Goal: Obtain resource: Download file/media

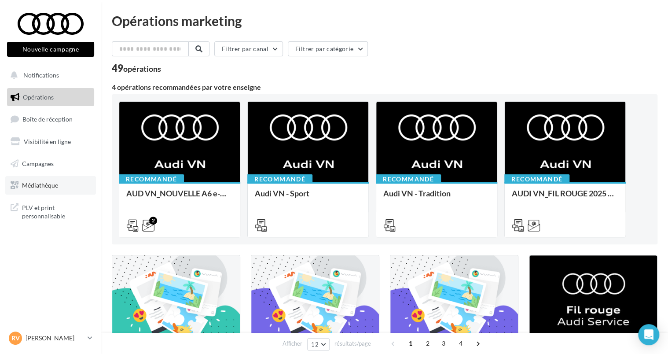
click at [39, 186] on span "Médiathèque" at bounding box center [40, 184] width 36 height 7
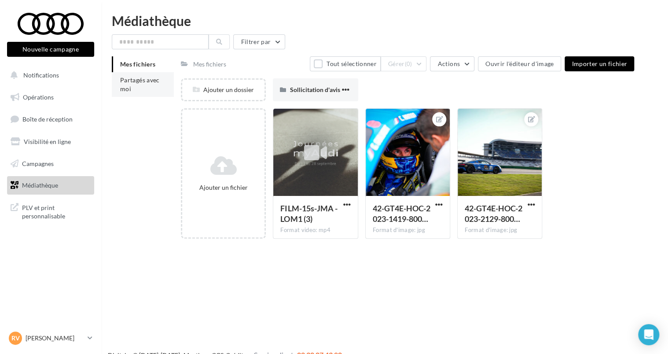
click at [137, 93] on li "Partagés avec moi" at bounding box center [143, 84] width 62 height 25
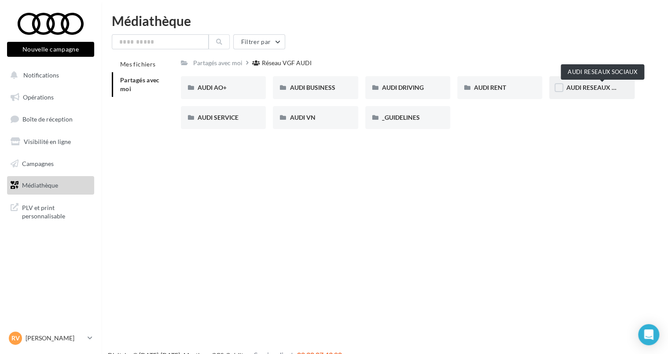
click at [588, 88] on span "AUDI RESEAUX SOCIAUX" at bounding box center [602, 87] width 73 height 7
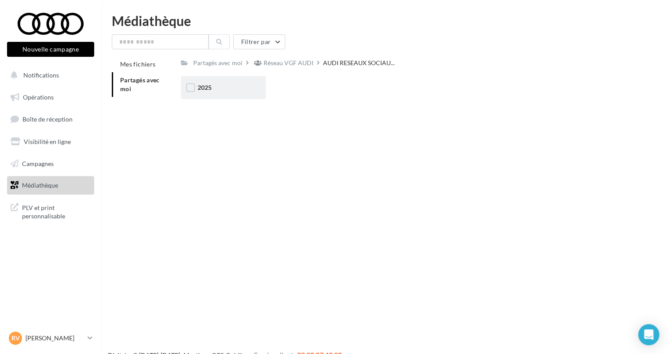
click at [225, 80] on div "2025" at bounding box center [223, 87] width 85 height 23
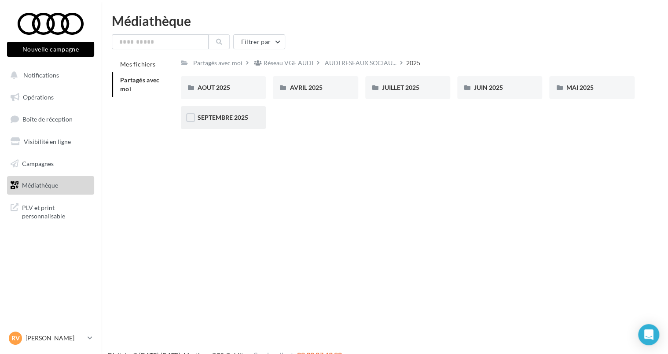
click at [225, 124] on div "SEPTEMBRE 2025" at bounding box center [223, 117] width 85 height 23
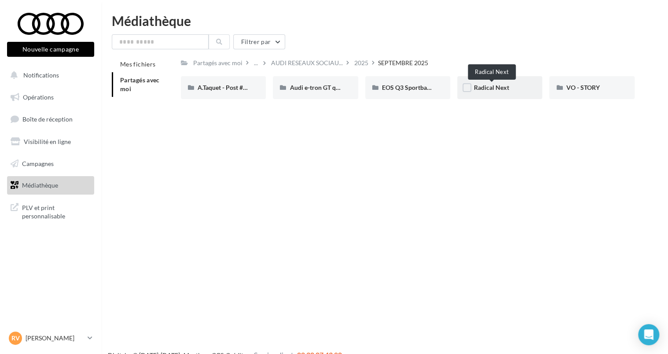
click at [502, 90] on span "Radical Next" at bounding box center [491, 87] width 35 height 7
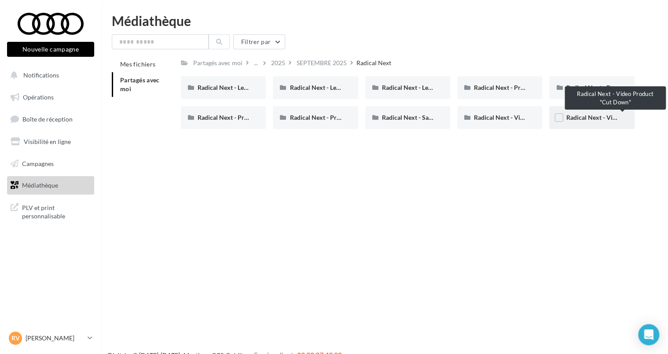
click at [584, 118] on span "Radical Next - Video Product "Cut Down"" at bounding box center [623, 117] width 114 height 7
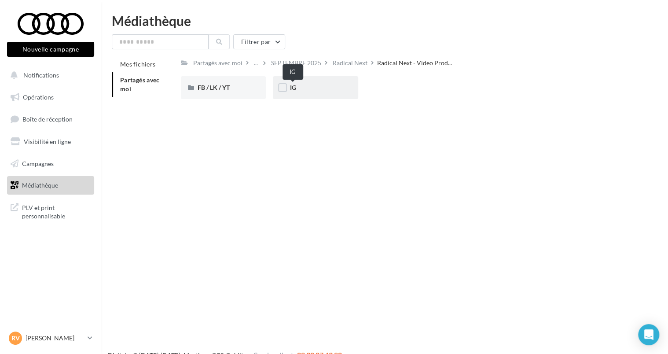
click at [294, 88] on span "IG" at bounding box center [293, 87] width 6 height 7
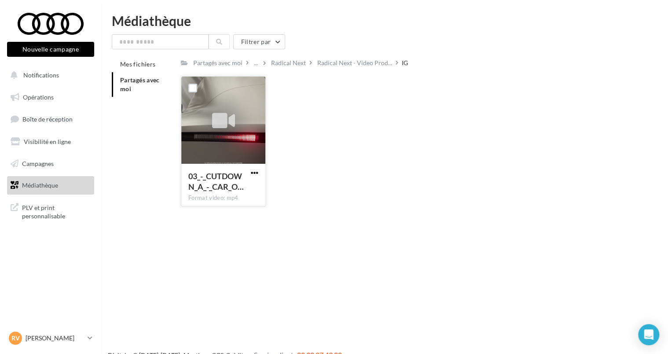
click at [254, 175] on span "button" at bounding box center [254, 172] width 7 height 7
click at [229, 192] on button "Télécharger" at bounding box center [216, 190] width 88 height 23
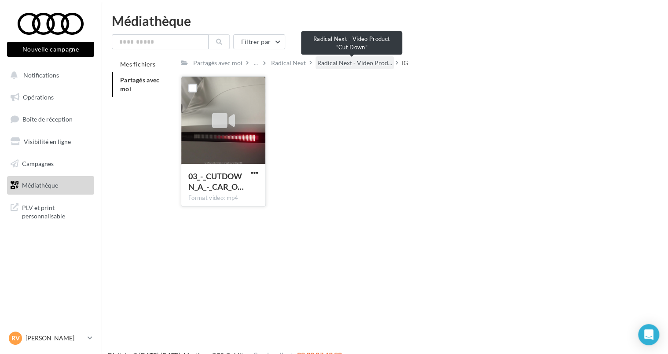
click at [342, 65] on span "Radical Next - Video Prod..." at bounding box center [354, 63] width 75 height 9
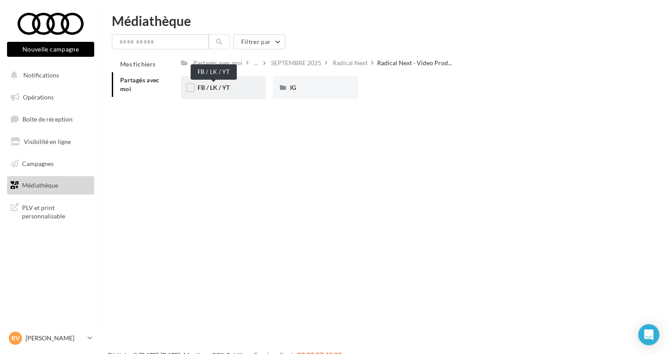
click at [218, 90] on span "FB / LK / YT" at bounding box center [214, 87] width 32 height 7
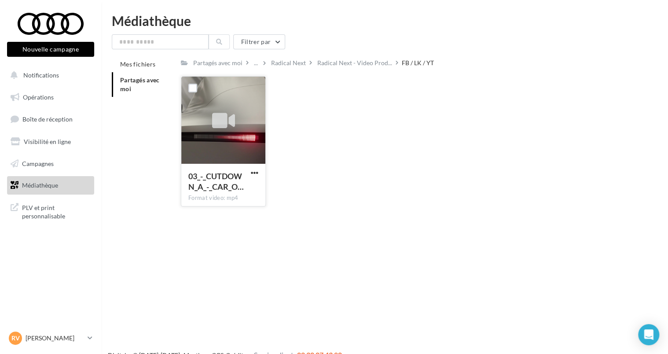
click at [256, 167] on div "03_-_CUTDOWN_A_-_CAR_O… Format video: mp4" at bounding box center [223, 184] width 84 height 41
click at [253, 174] on span "button" at bounding box center [254, 172] width 7 height 7
click at [215, 194] on button "Télécharger" at bounding box center [216, 190] width 88 height 23
click at [278, 64] on div "Radical Next" at bounding box center [288, 63] width 35 height 9
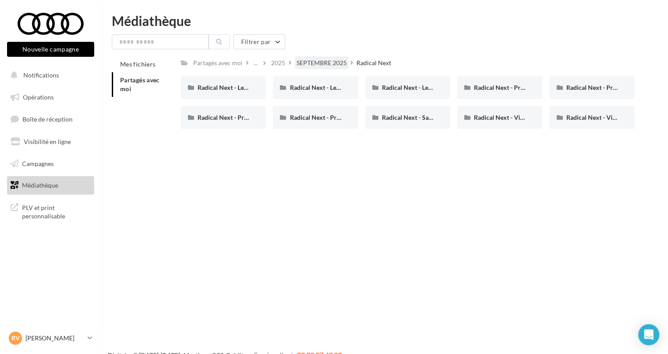
click at [318, 63] on div "SEPTEMBRE 2025" at bounding box center [322, 63] width 50 height 9
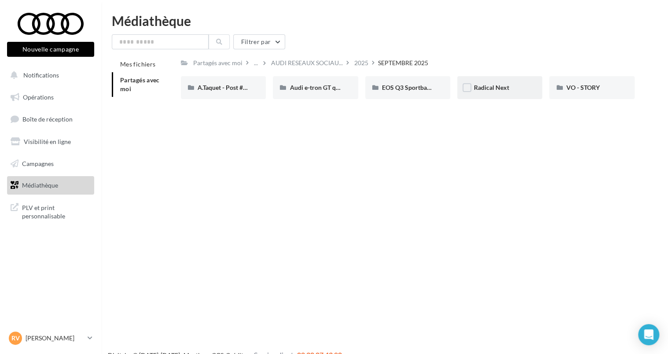
click at [514, 86] on div "Radical Next" at bounding box center [499, 87] width 51 height 9
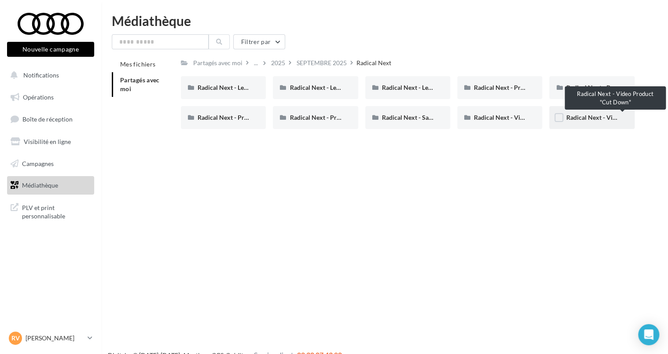
click at [566, 115] on span "Radical Next - Video Product "Cut Down"" at bounding box center [623, 117] width 114 height 7
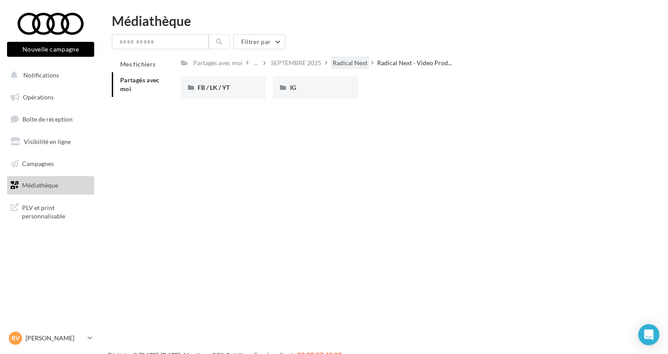
click at [336, 66] on div "Radical Next" at bounding box center [350, 63] width 35 height 9
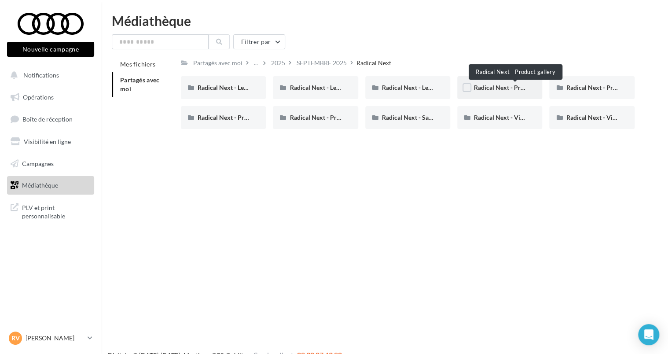
click at [502, 88] on span "Radical Next - Product gallery" at bounding box center [515, 87] width 82 height 7
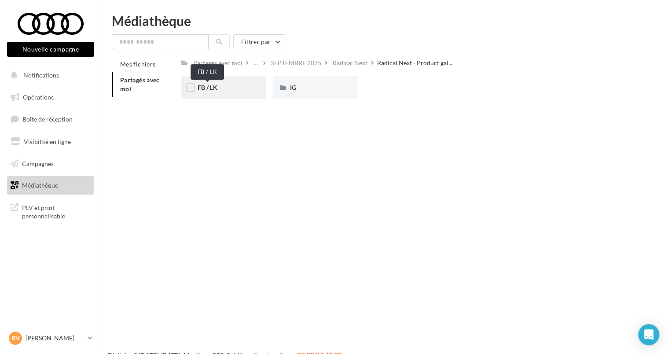
click at [213, 88] on span "FB / LK" at bounding box center [208, 87] width 20 height 7
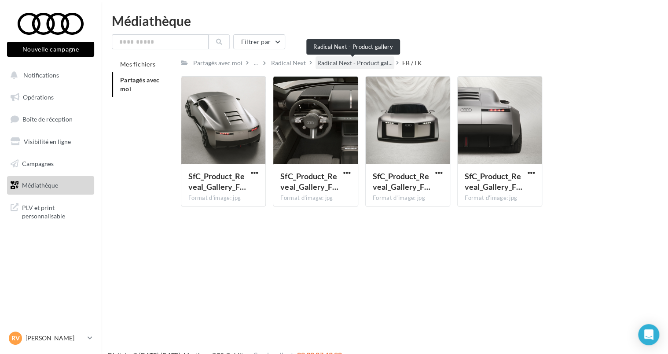
click at [340, 63] on span "Radical Next - Product gal..." at bounding box center [354, 63] width 75 height 9
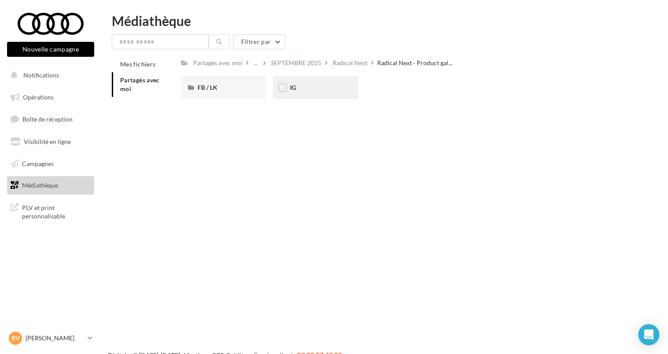
click at [280, 82] on div "IG" at bounding box center [315, 87] width 85 height 23
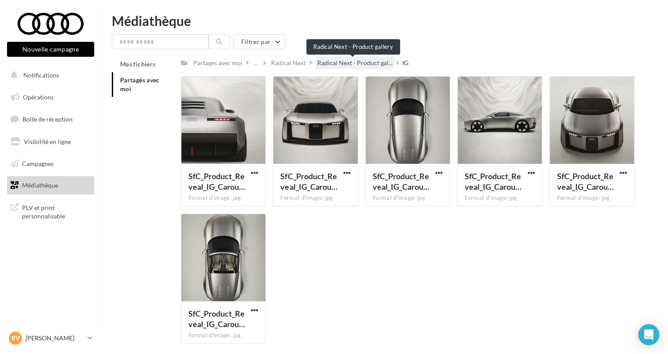
click at [323, 65] on span "Radical Next - Product gal..." at bounding box center [354, 63] width 75 height 9
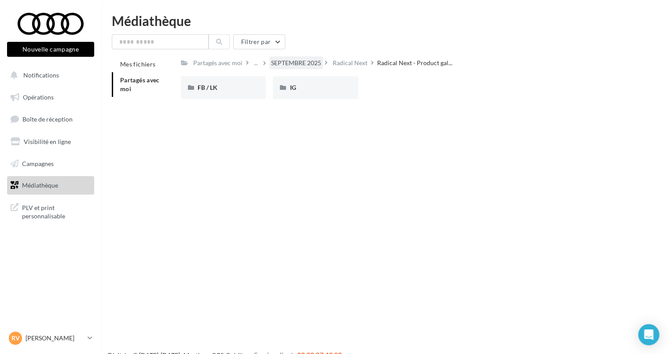
click at [297, 67] on div "SEPTEMBRE 2025" at bounding box center [296, 63] width 50 height 9
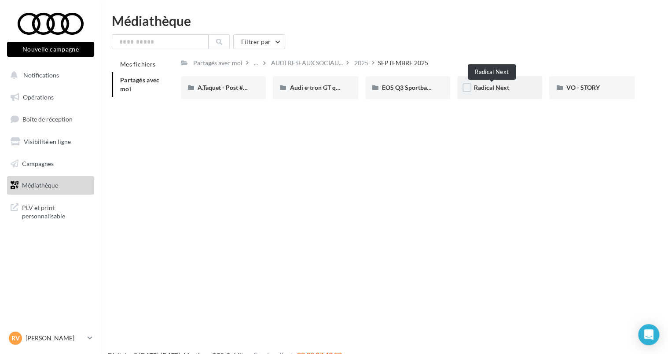
click at [522, 86] on div "Radical Next" at bounding box center [499, 87] width 51 height 9
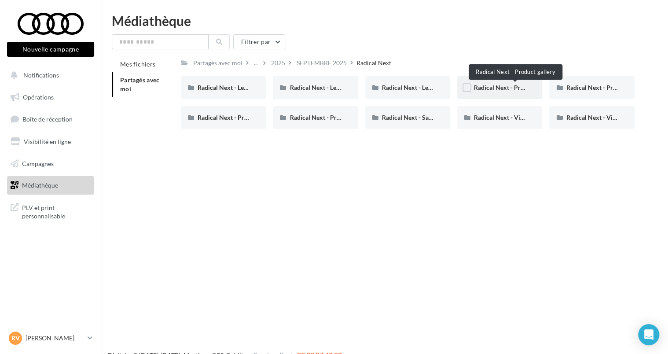
click at [495, 87] on span "Radical Next - Product gallery" at bounding box center [515, 87] width 82 height 7
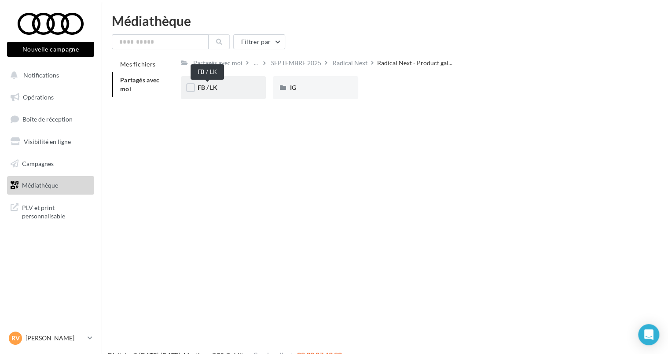
click at [211, 89] on span "FB / LK" at bounding box center [208, 87] width 20 height 7
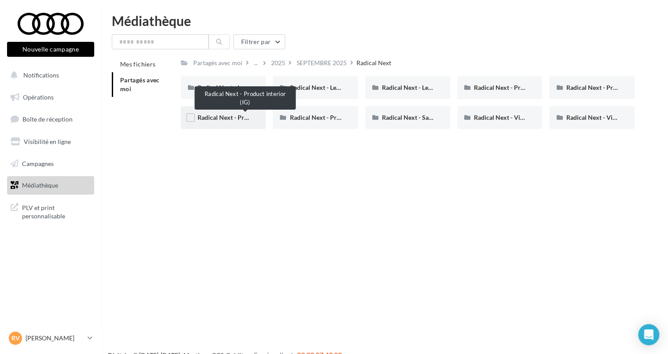
click at [211, 115] on span "Radical Next - Product interior (IG)" at bounding box center [246, 117] width 96 height 7
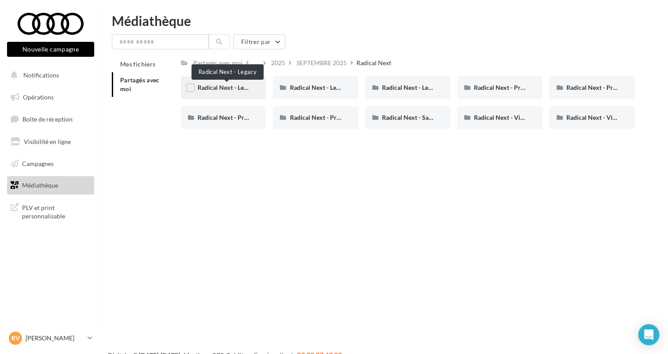
click at [241, 88] on span "Radical Next - Legacy" at bounding box center [227, 87] width 59 height 7
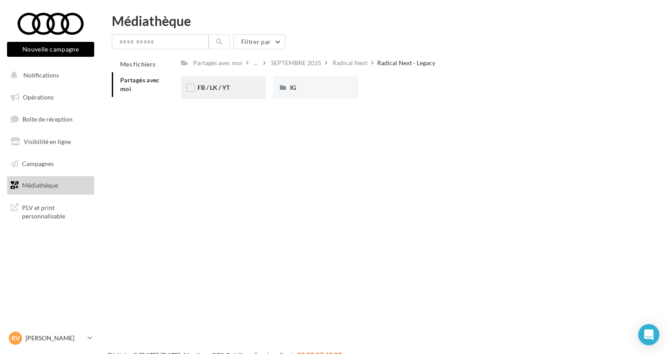
click at [252, 86] on div "FB / LK / YT" at bounding box center [223, 87] width 85 height 23
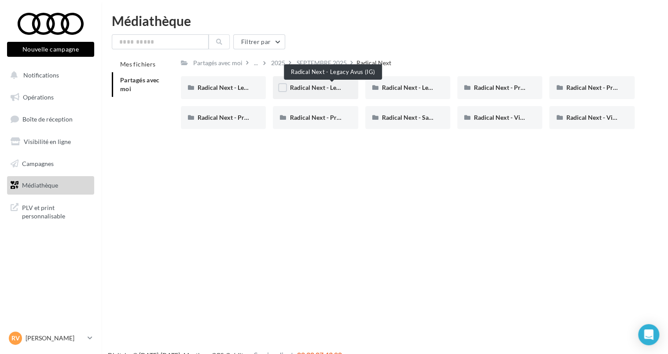
click at [302, 88] on span "Radical Next - Legacy Avus (IG)" at bounding box center [332, 87] width 84 height 7
click at [313, 112] on div "Radical Next - Product teaser" at bounding box center [315, 117] width 85 height 23
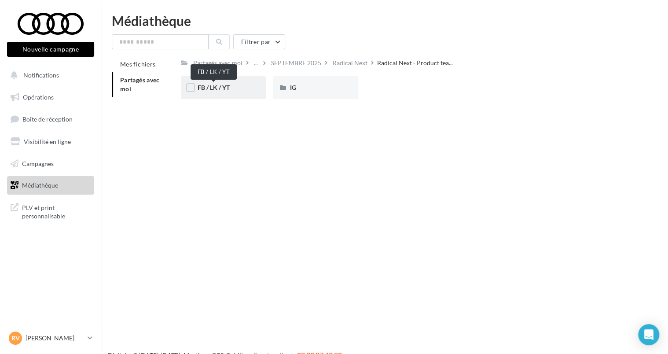
click at [223, 86] on span "FB / LK / YT" at bounding box center [214, 87] width 32 height 7
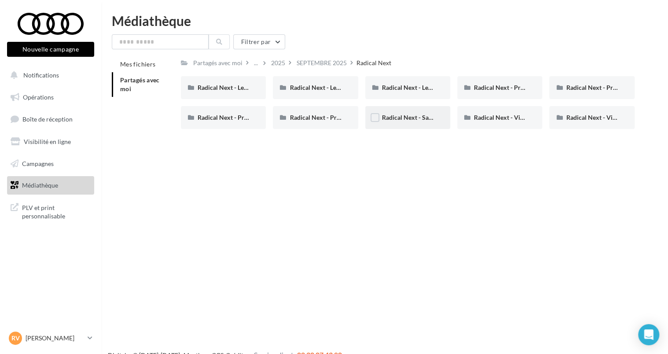
click at [407, 122] on div "Radical Next - Save The Date (IG)" at bounding box center [407, 117] width 85 height 23
click at [411, 85] on span "Radical Next - Legacy TT" at bounding box center [415, 87] width 67 height 7
click at [503, 116] on span "Radical Next - Video Product" at bounding box center [514, 117] width 80 height 7
